Goal: Task Accomplishment & Management: Manage account settings

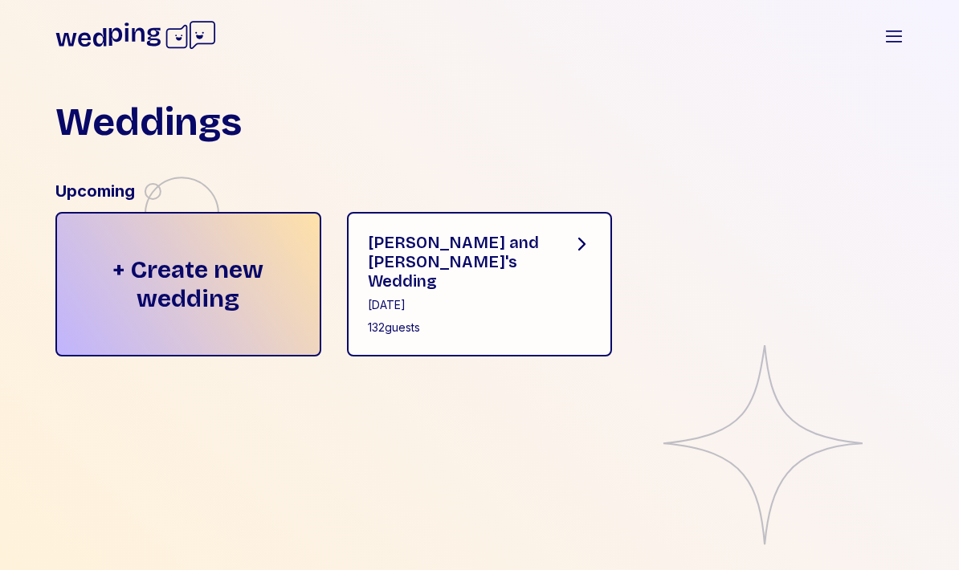
click at [493, 297] on div "[DATE]" at bounding box center [457, 305] width 179 height 16
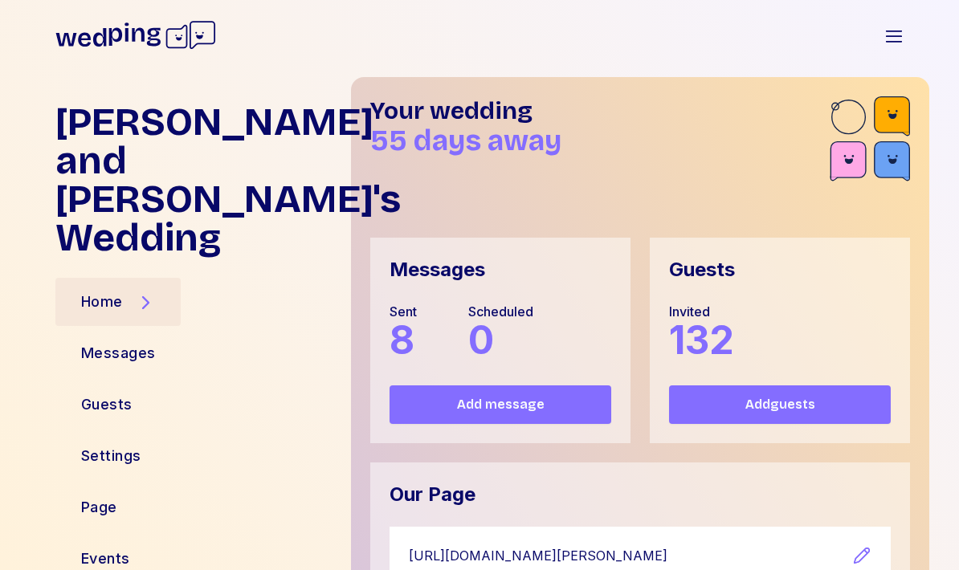
click at [141, 381] on div "Guests" at bounding box center [106, 405] width 103 height 48
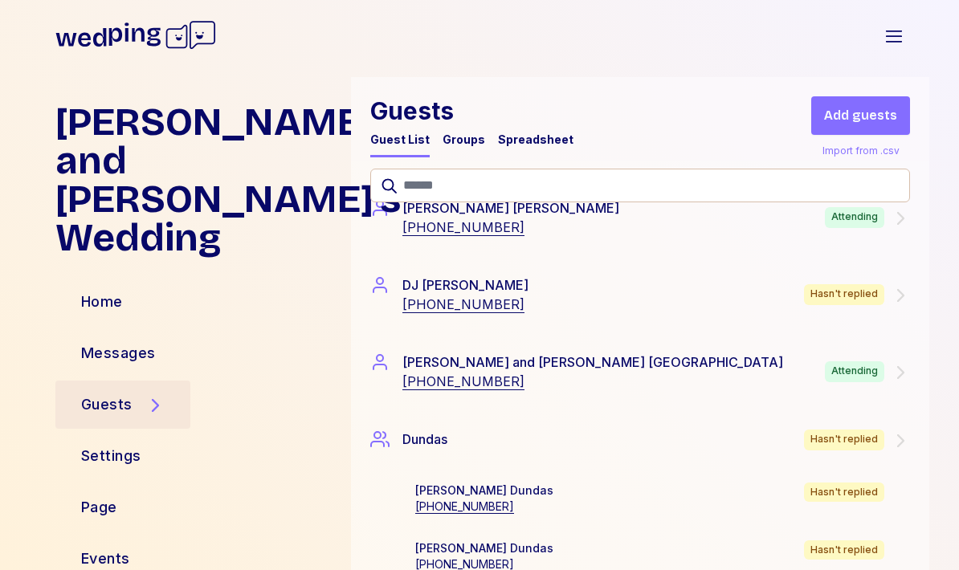
scroll to position [3130, 0]
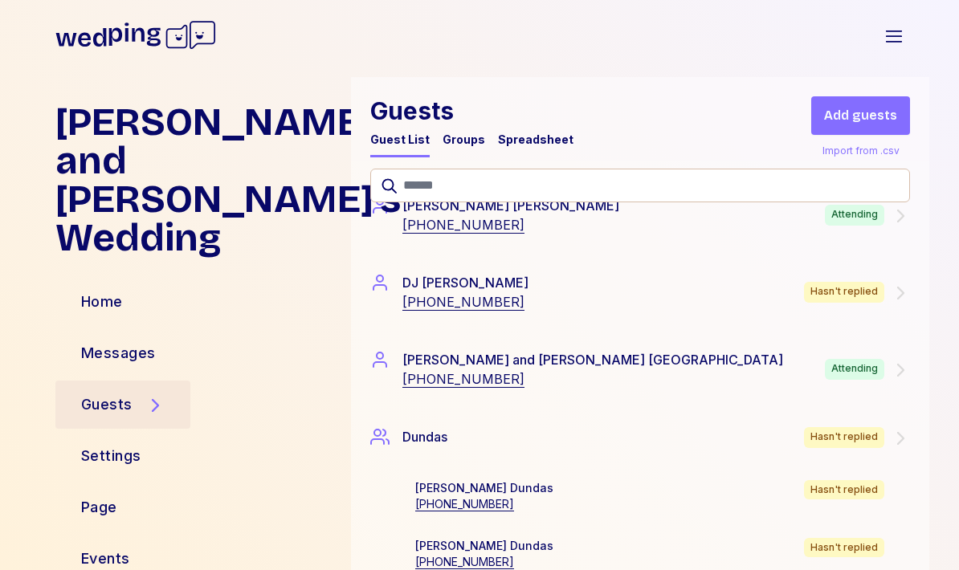
click at [900, 284] on icon at bounding box center [900, 293] width 19 height 19
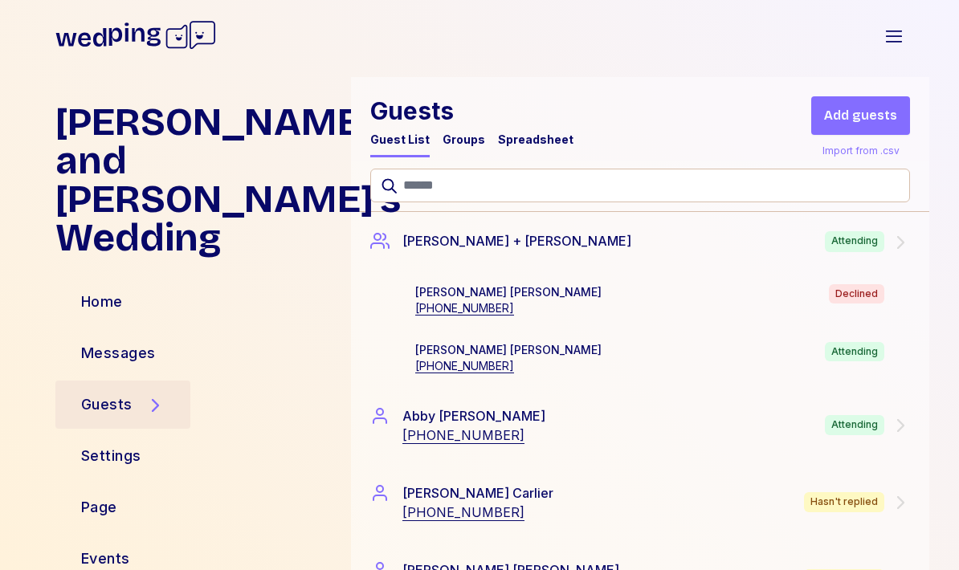
scroll to position [259, 0]
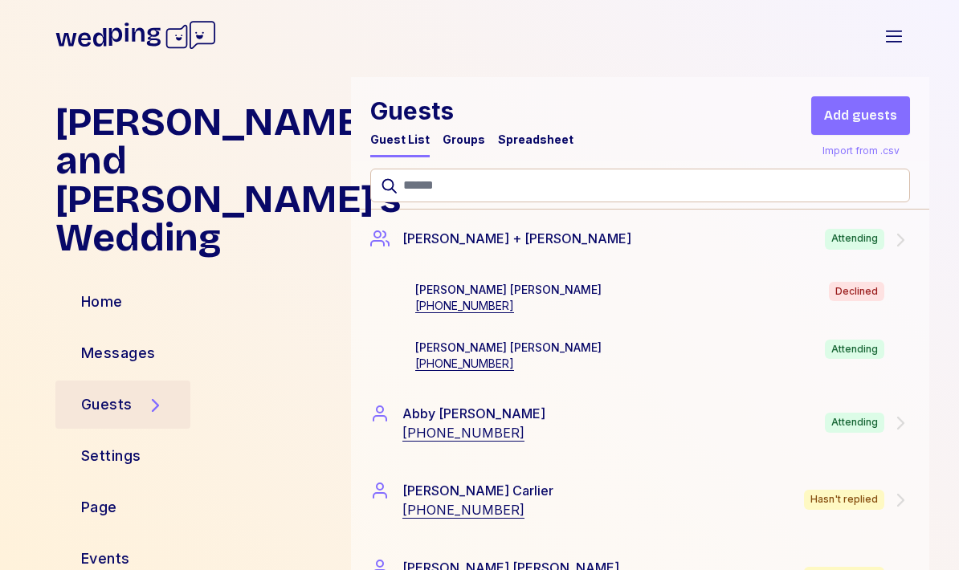
click at [890, 112] on span "Add guests" at bounding box center [860, 115] width 73 height 19
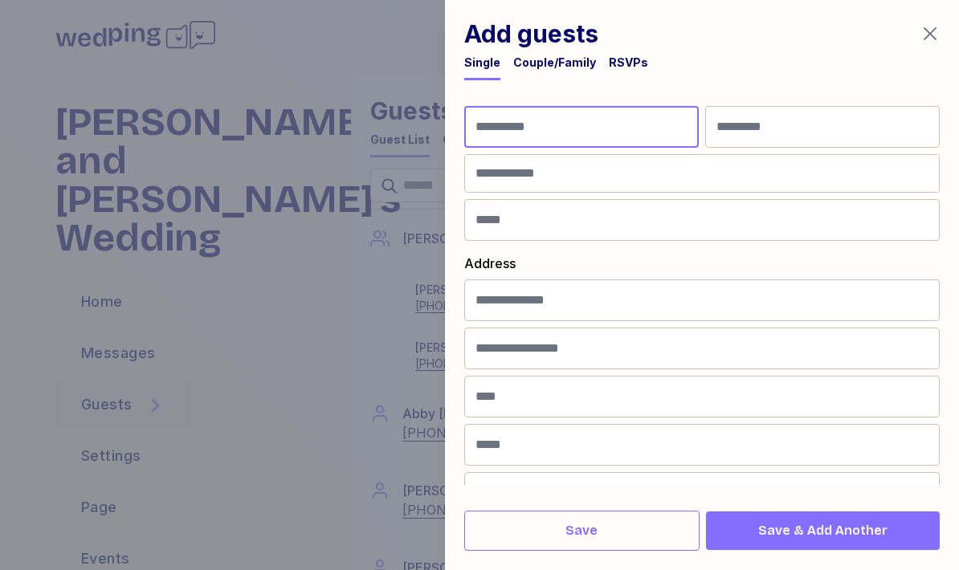
click at [664, 136] on input "First Name" at bounding box center [581, 127] width 235 height 42
type input "*****"
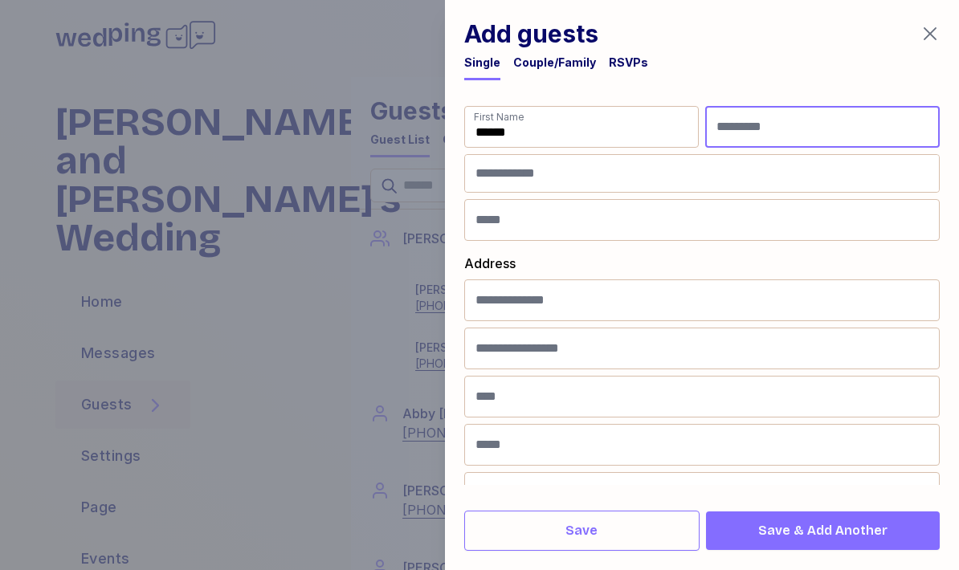
click at [806, 127] on input "Last Name" at bounding box center [822, 127] width 235 height 42
type input "*****"
click at [557, 178] on input at bounding box center [702, 173] width 474 height 37
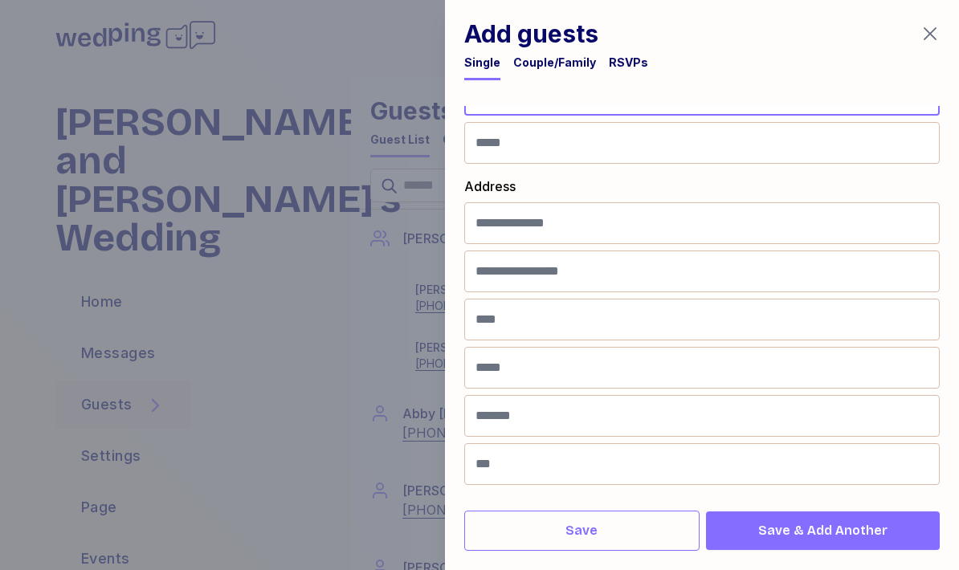
scroll to position [77, 0]
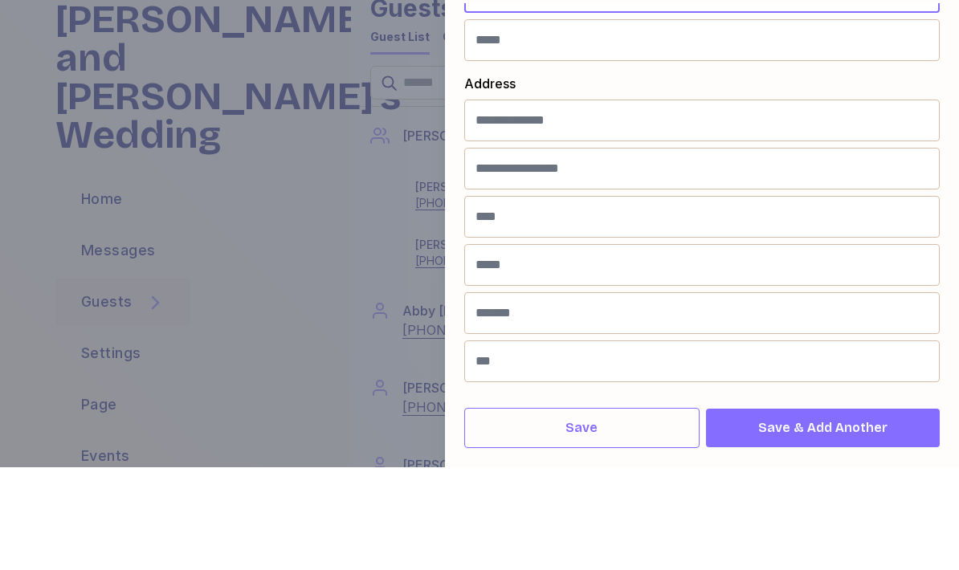
type input "**********"
click at [869, 521] on span "Save & Add Another" at bounding box center [822, 530] width 129 height 19
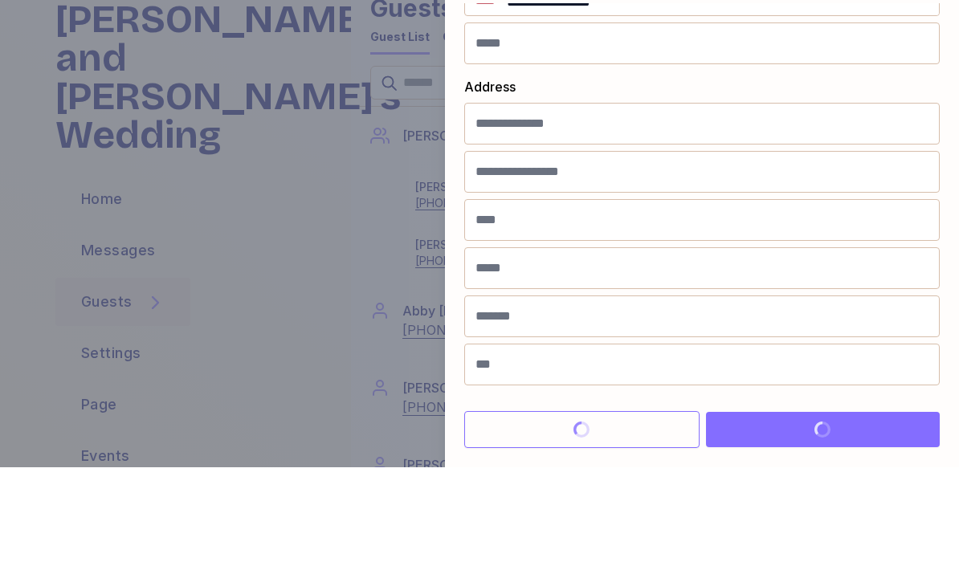
scroll to position [74, 0]
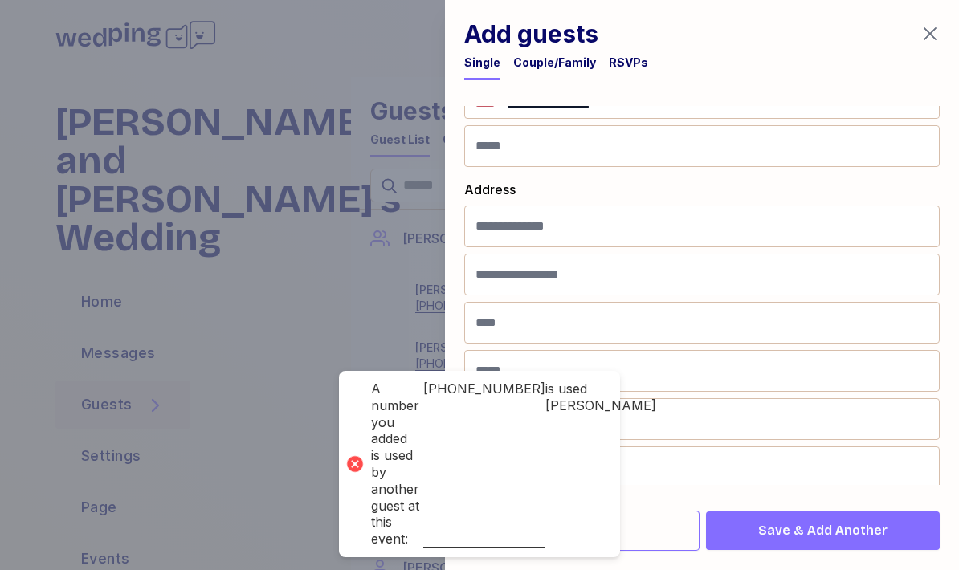
click at [927, 41] on icon "button" at bounding box center [930, 33] width 19 height 19
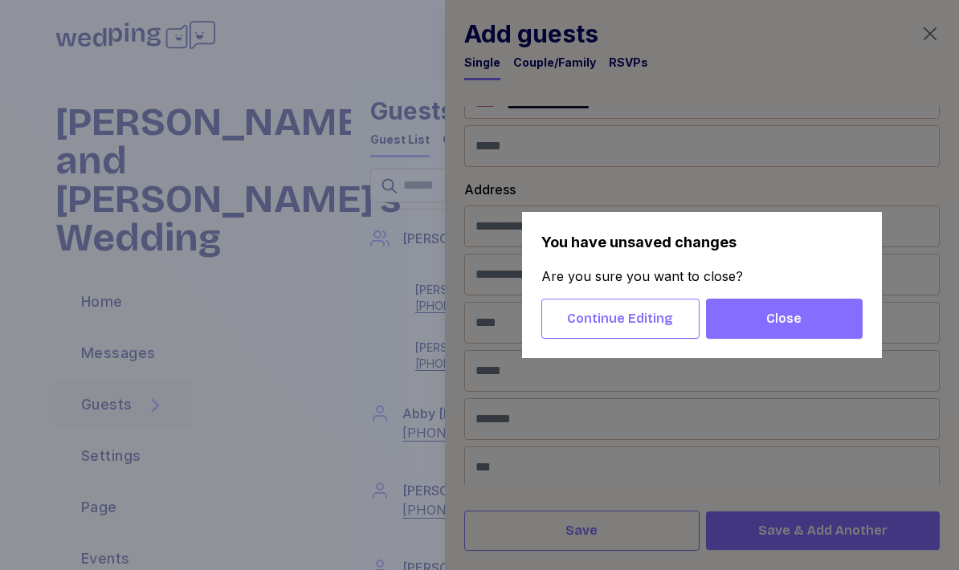
click at [844, 323] on span "Close" at bounding box center [784, 318] width 131 height 19
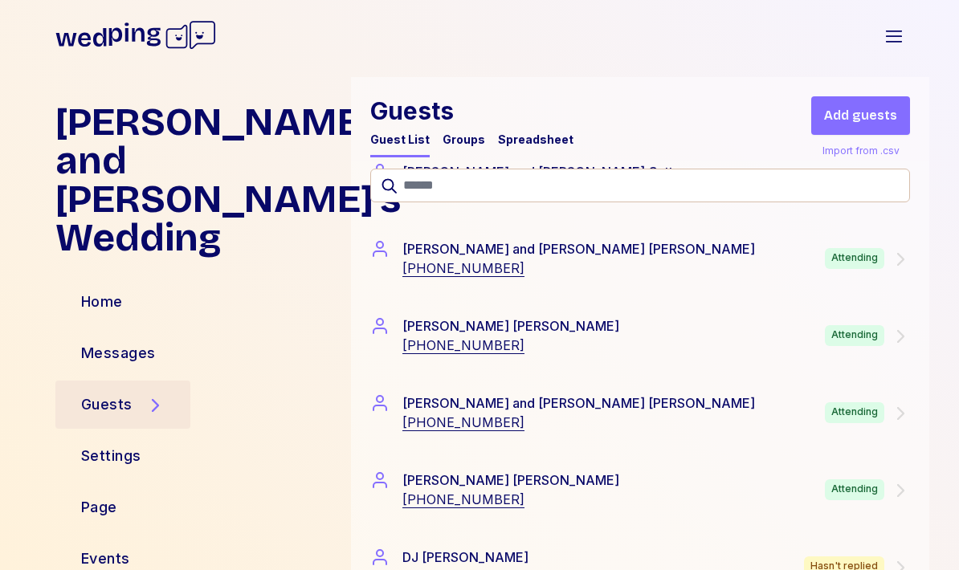
scroll to position [2835, 0]
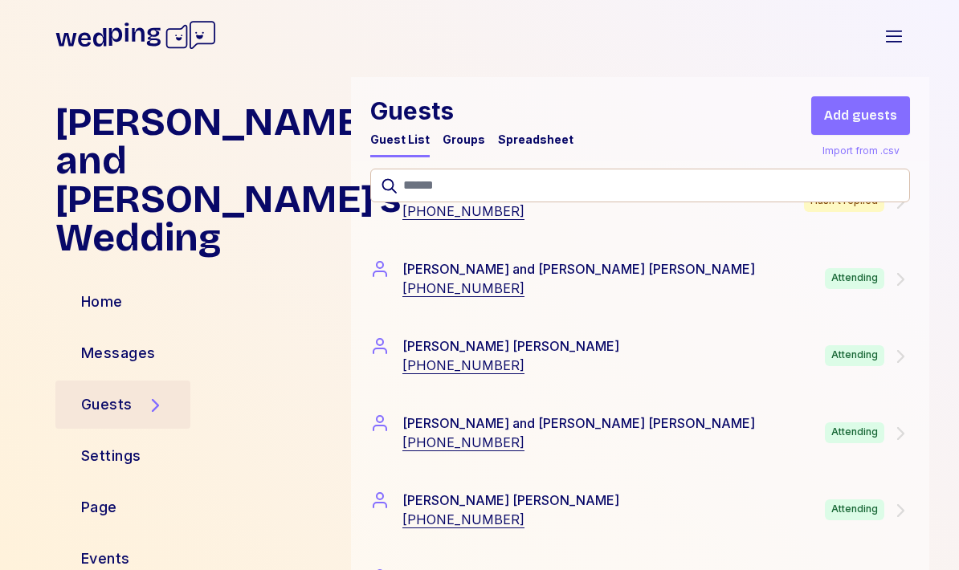
click at [884, 292] on div "[PERSON_NAME] and [PERSON_NAME] [PHONE_NUMBER] Attending" at bounding box center [640, 278] width 540 height 39
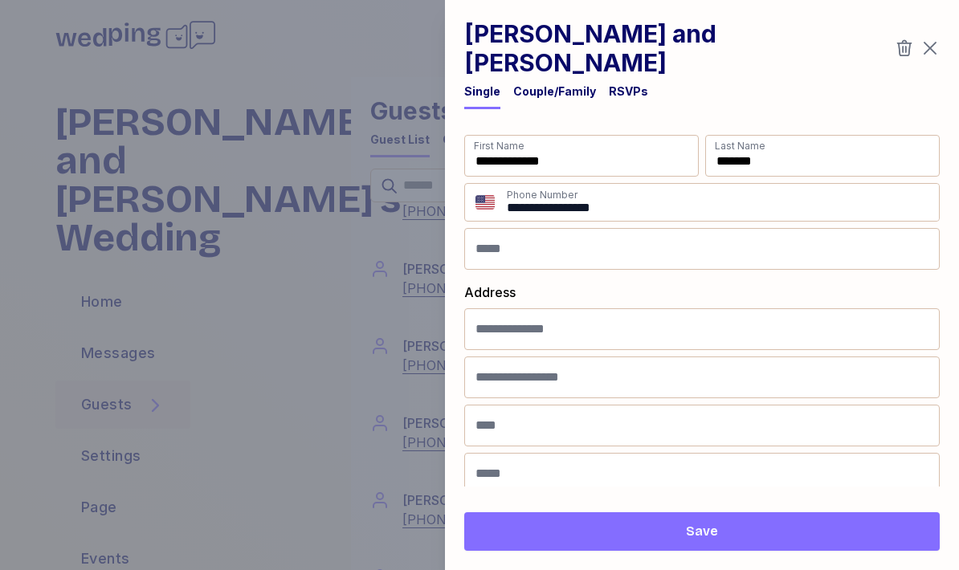
click at [621, 84] on div "RSVPs" at bounding box center [628, 92] width 39 height 16
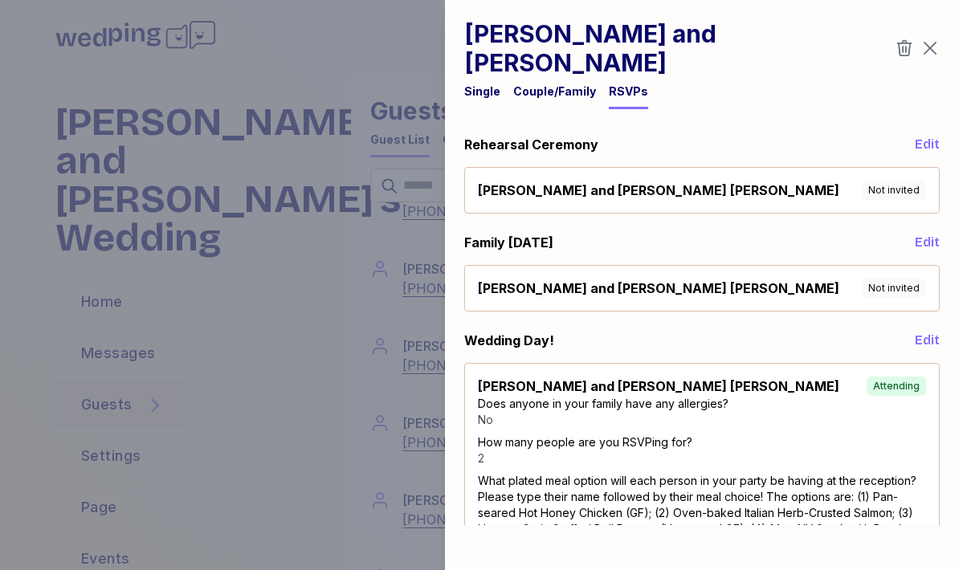
scroll to position [0, 0]
click at [934, 39] on icon "button" at bounding box center [930, 48] width 19 height 19
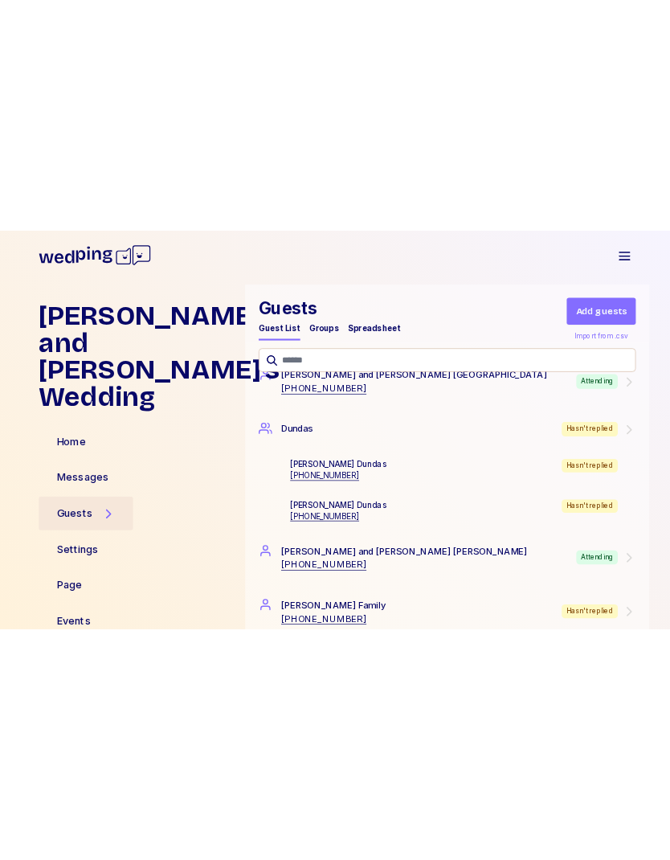
scroll to position [3321, 0]
